Goal: Use online tool/utility: Utilize a website feature to perform a specific function

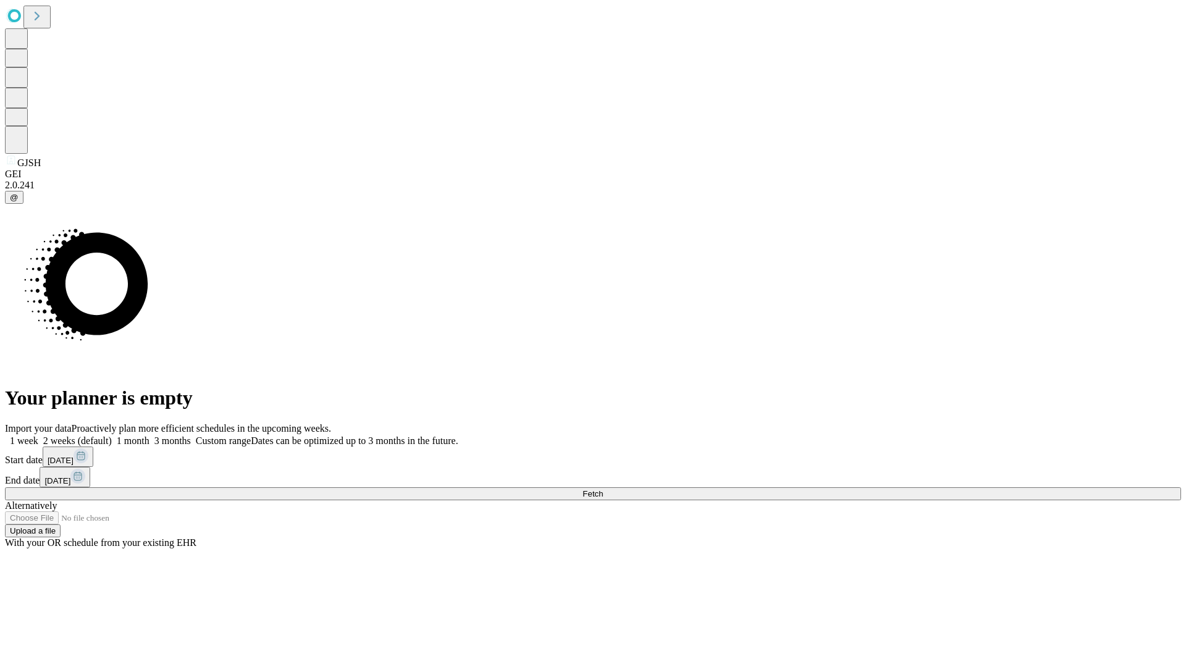
click at [603, 489] on span "Fetch" at bounding box center [593, 493] width 20 height 9
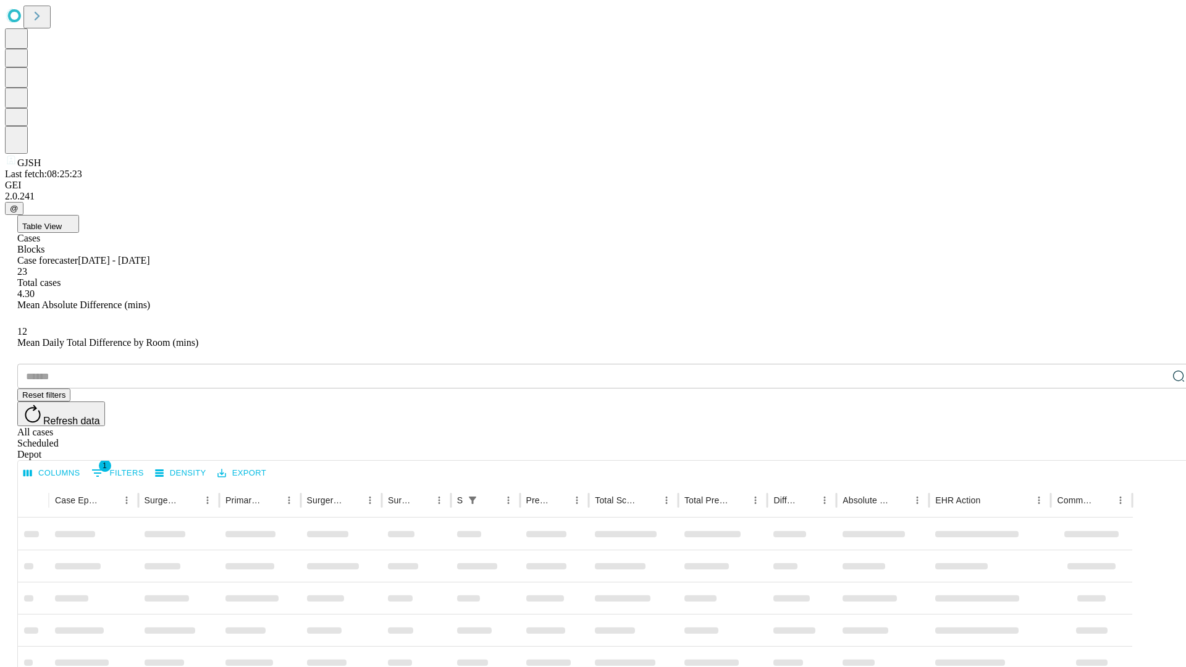
click at [62, 222] on span "Table View" at bounding box center [42, 226] width 40 height 9
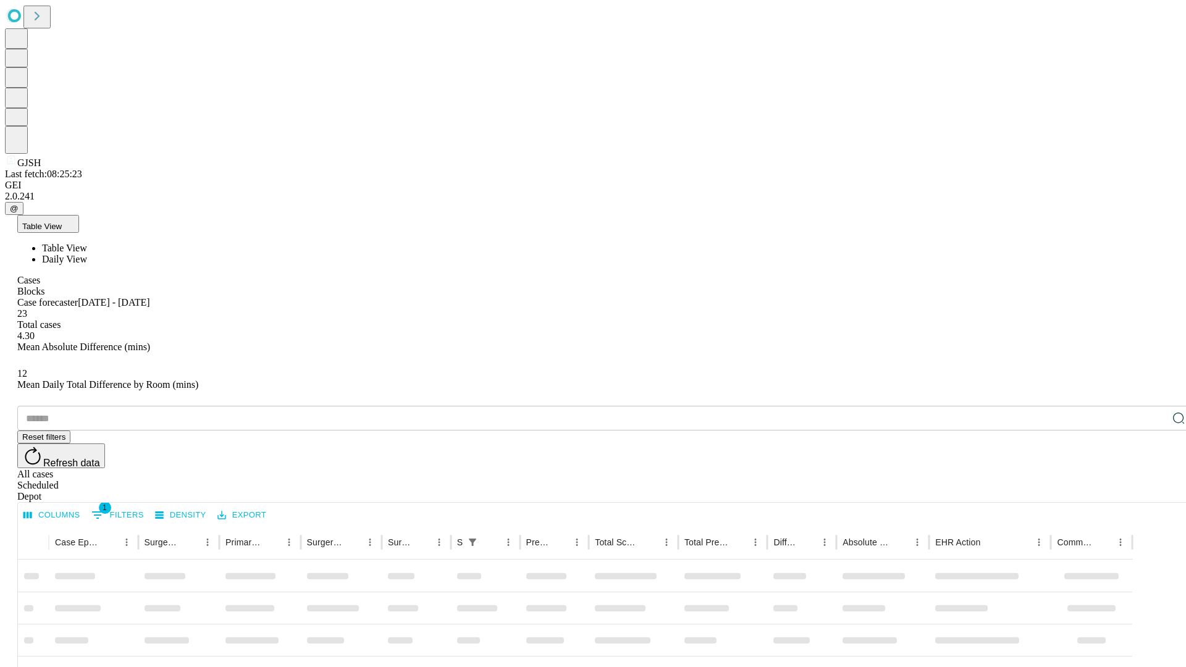
click at [87, 254] on span "Daily View" at bounding box center [64, 259] width 45 height 11
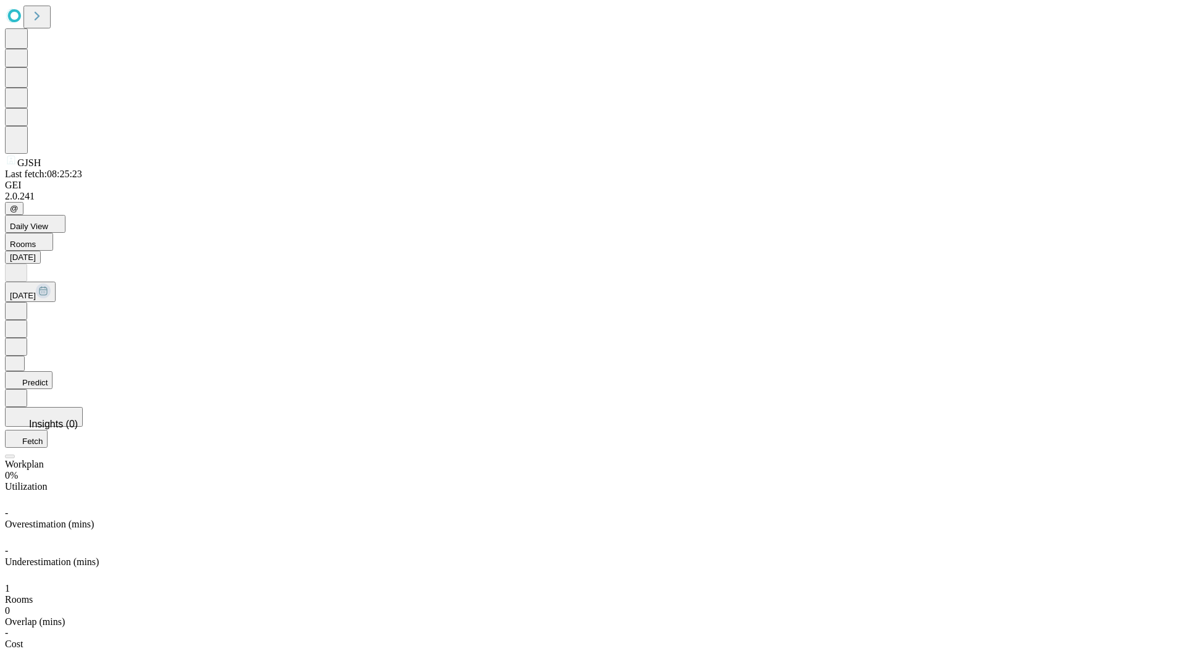
click at [53, 371] on button "Predict" at bounding box center [29, 380] width 48 height 18
